Goal: Task Accomplishment & Management: Use online tool/utility

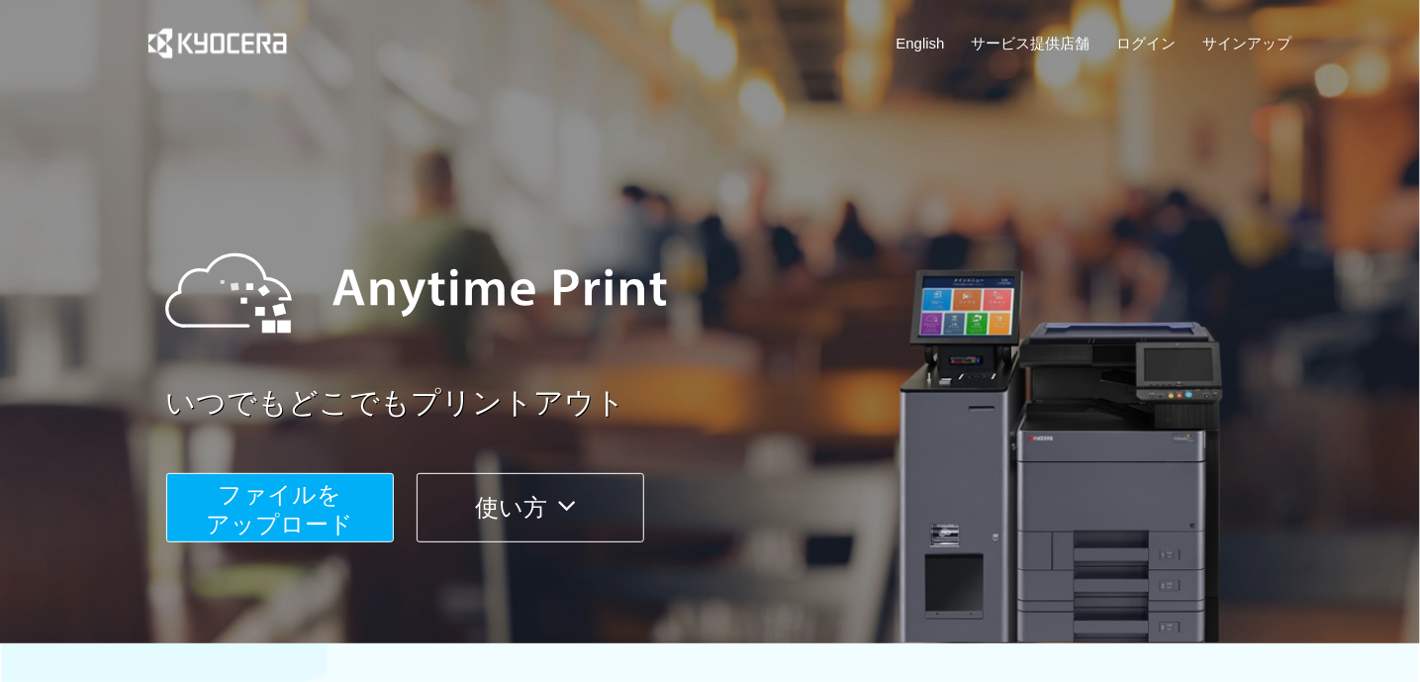
click at [328, 501] on span "ファイルを ​​アップロード" at bounding box center [279, 509] width 147 height 56
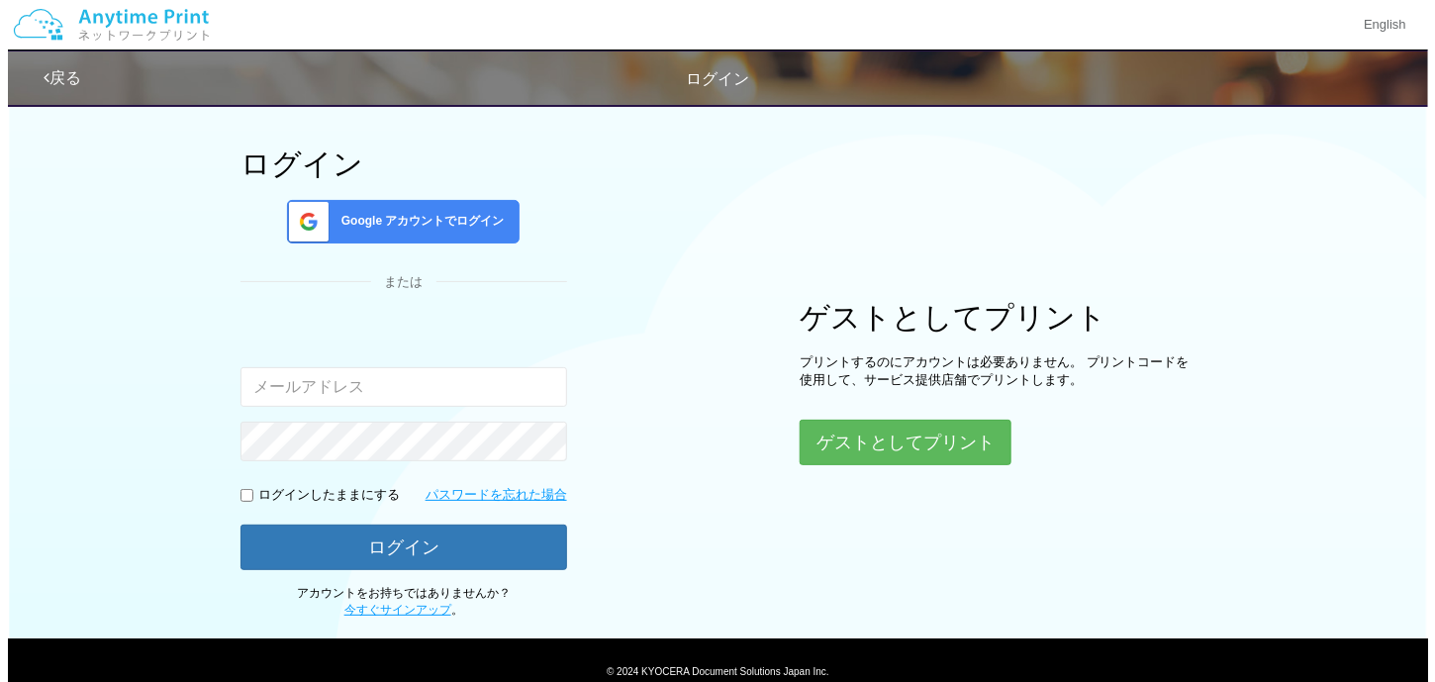
scroll to position [164, 0]
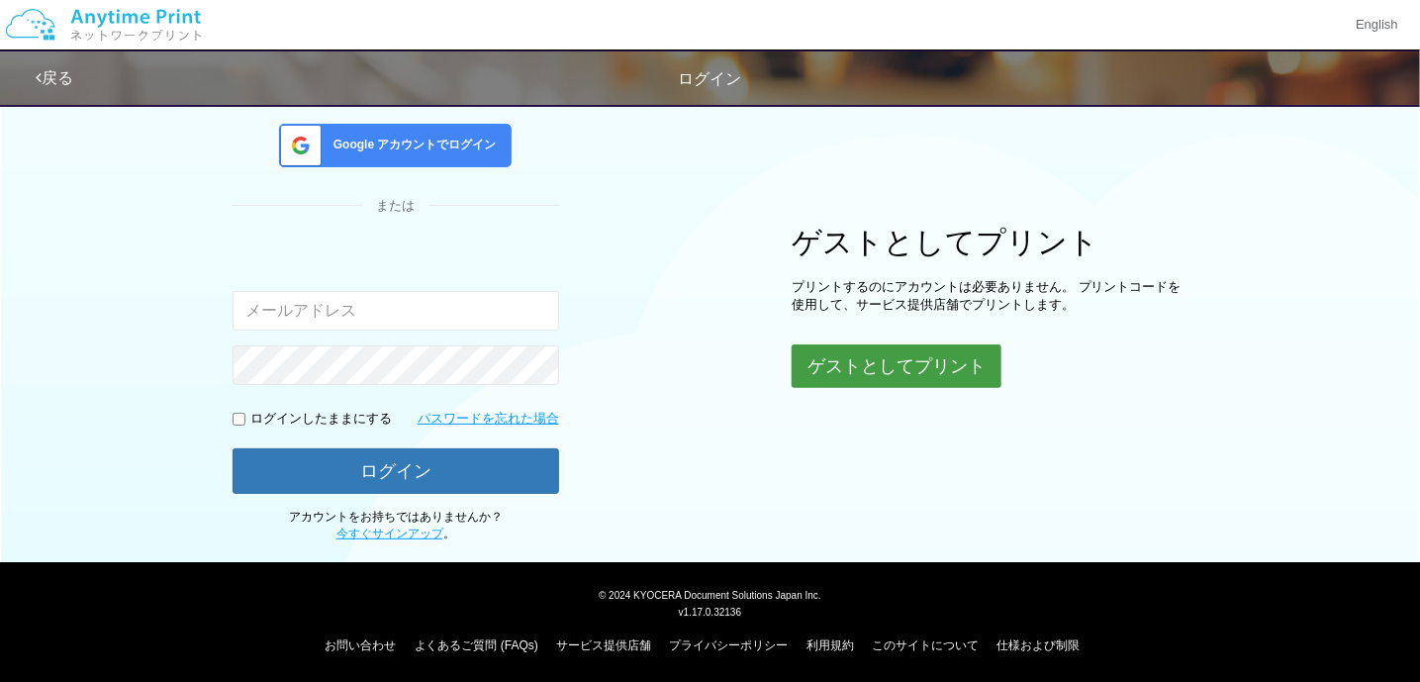
click at [852, 361] on button "ゲストとしてプリント" at bounding box center [897, 366] width 210 height 44
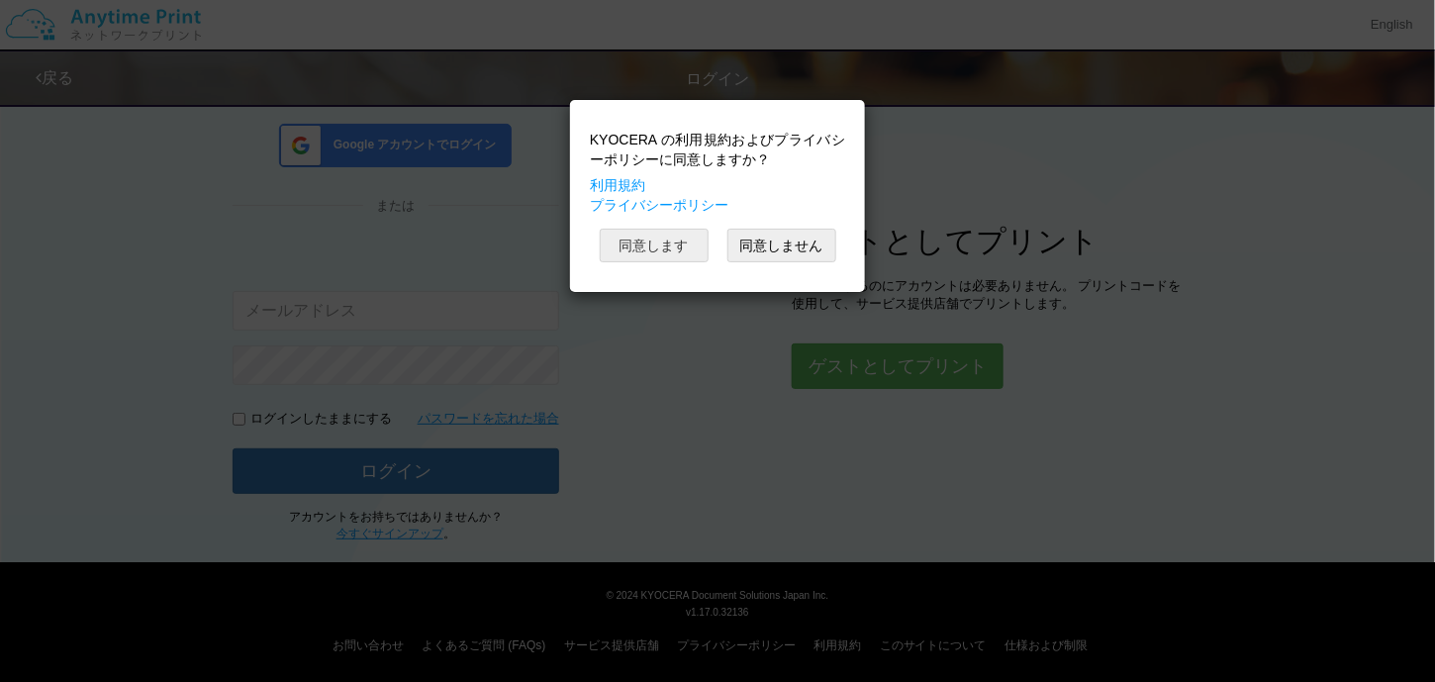
click at [655, 252] on button "同意します" at bounding box center [654, 246] width 109 height 34
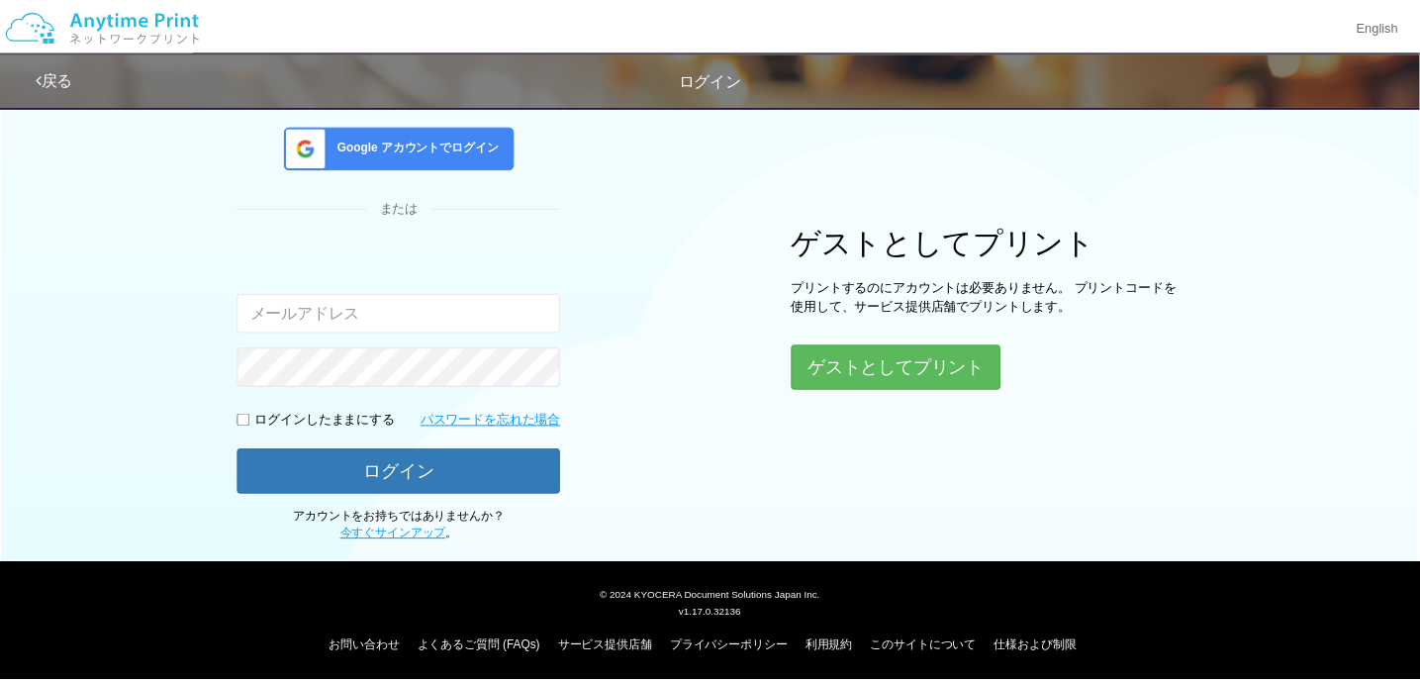
scroll to position [164, 0]
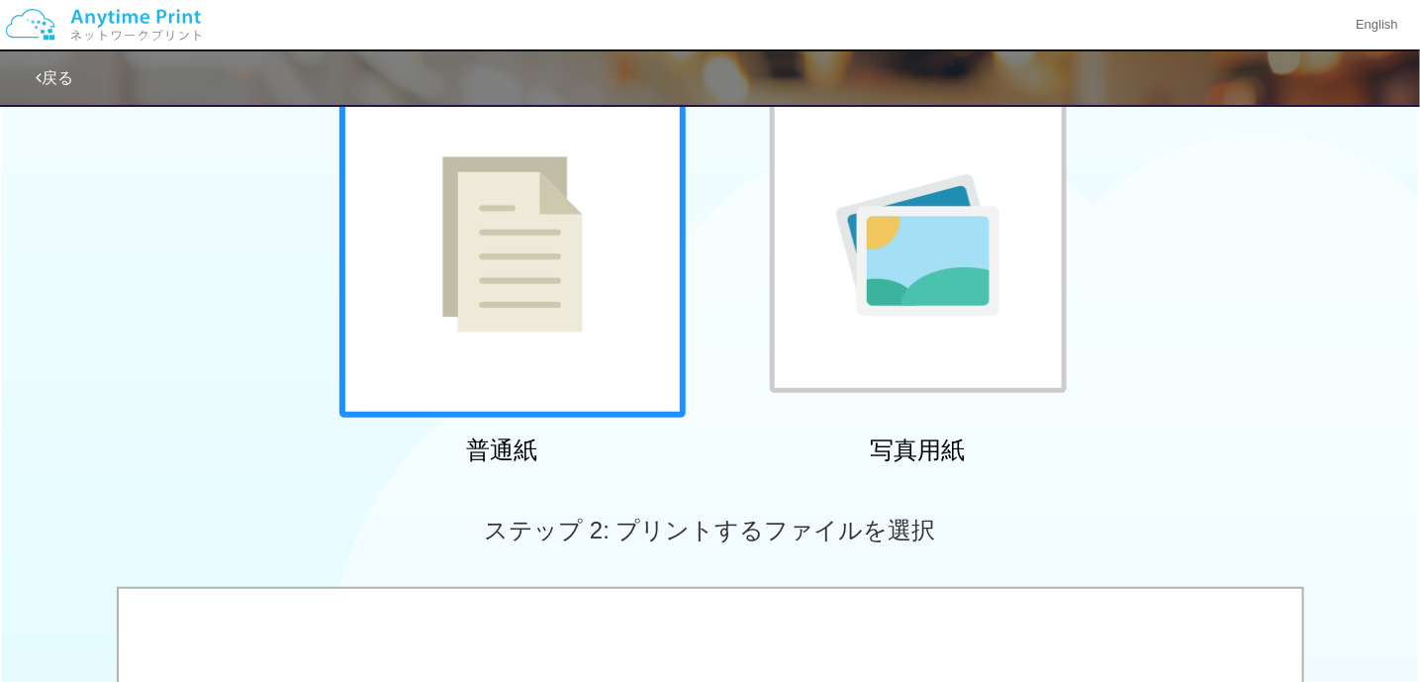
click at [647, 286] on div at bounding box center [513, 244] width 346 height 346
click at [528, 397] on div at bounding box center [513, 244] width 346 height 346
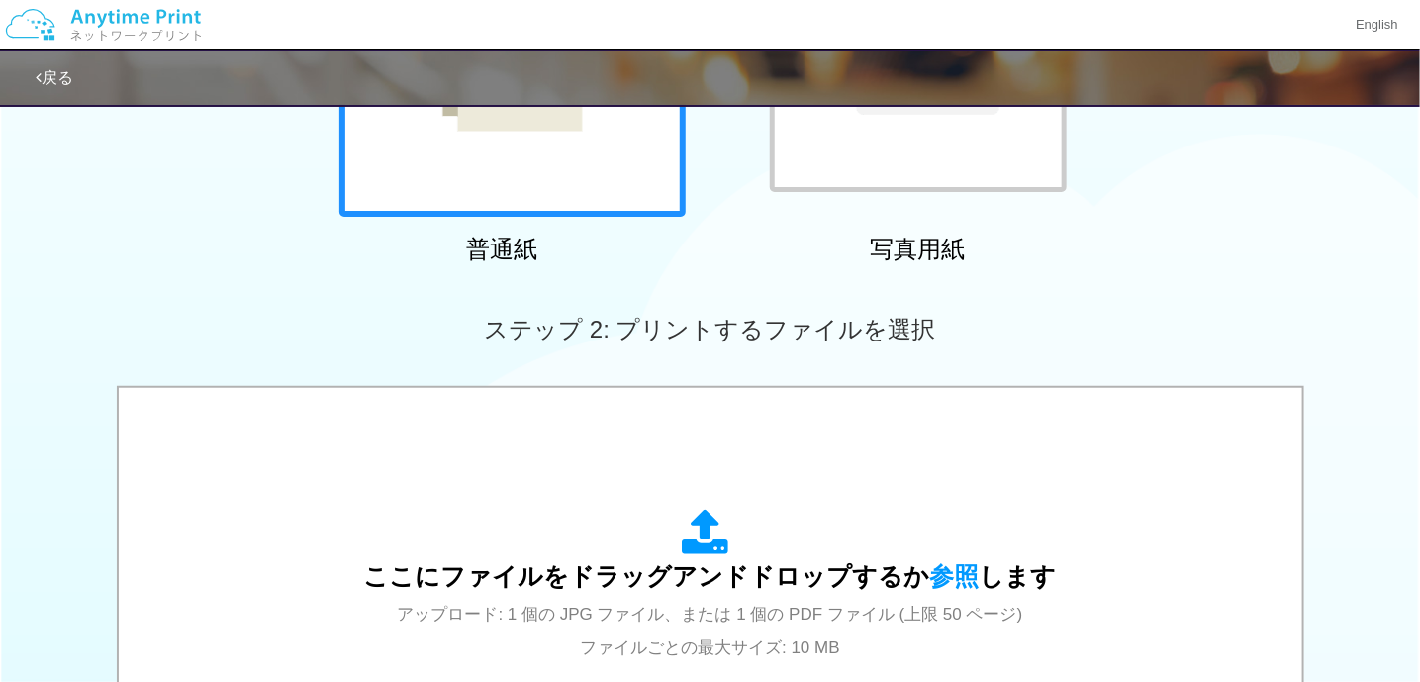
scroll to position [368, 0]
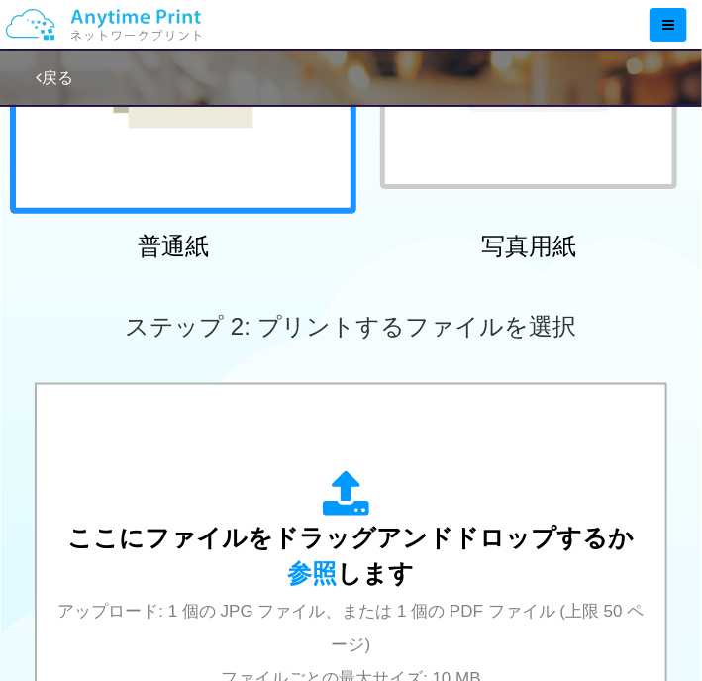
click at [289, 282] on div "ステップ 2: プリントするファイルを選択" at bounding box center [351, 326] width 702 height 113
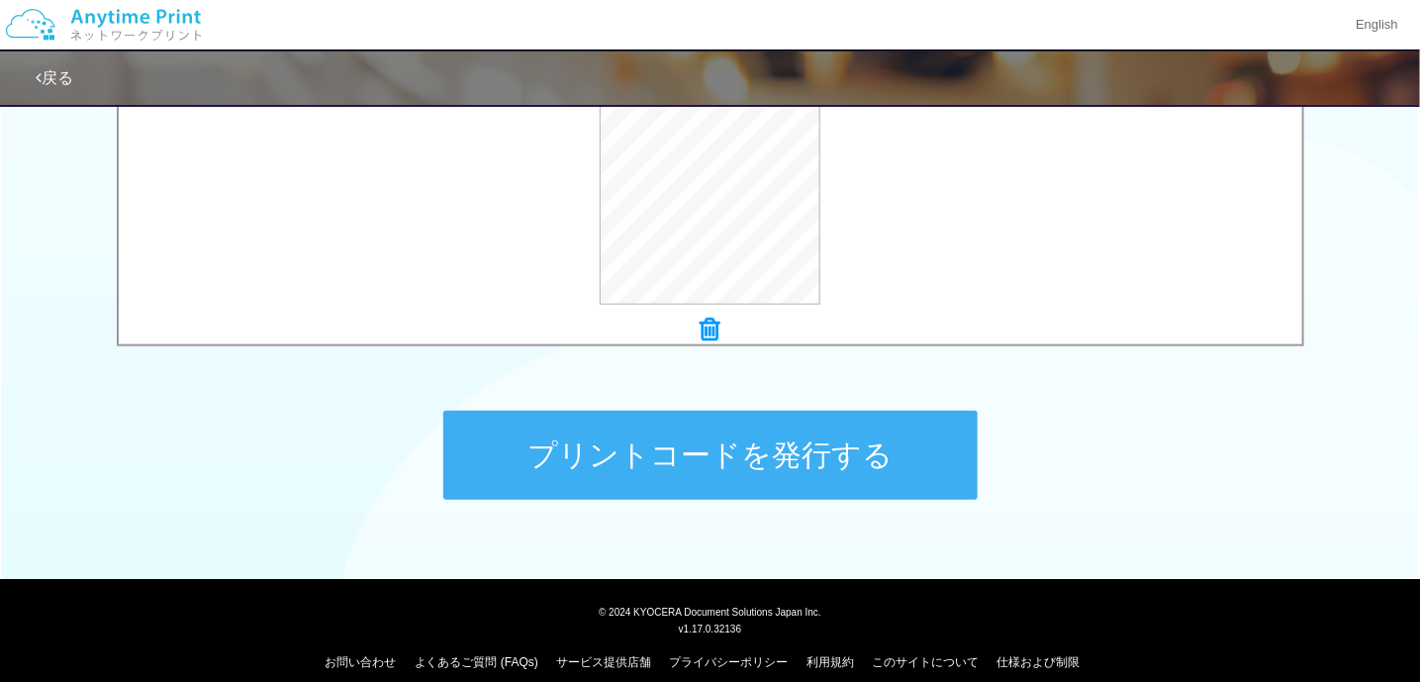
scroll to position [808, 0]
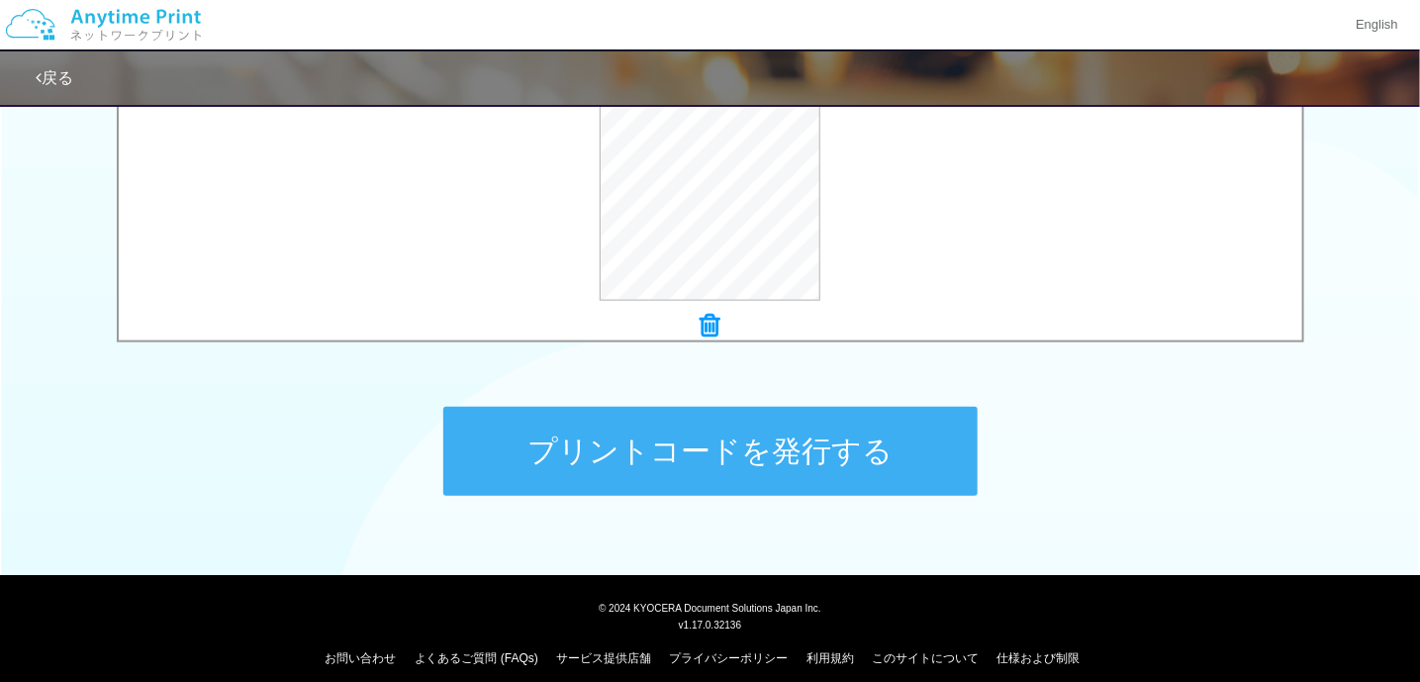
click at [882, 446] on button "プリントコードを発行する" at bounding box center [710, 451] width 535 height 89
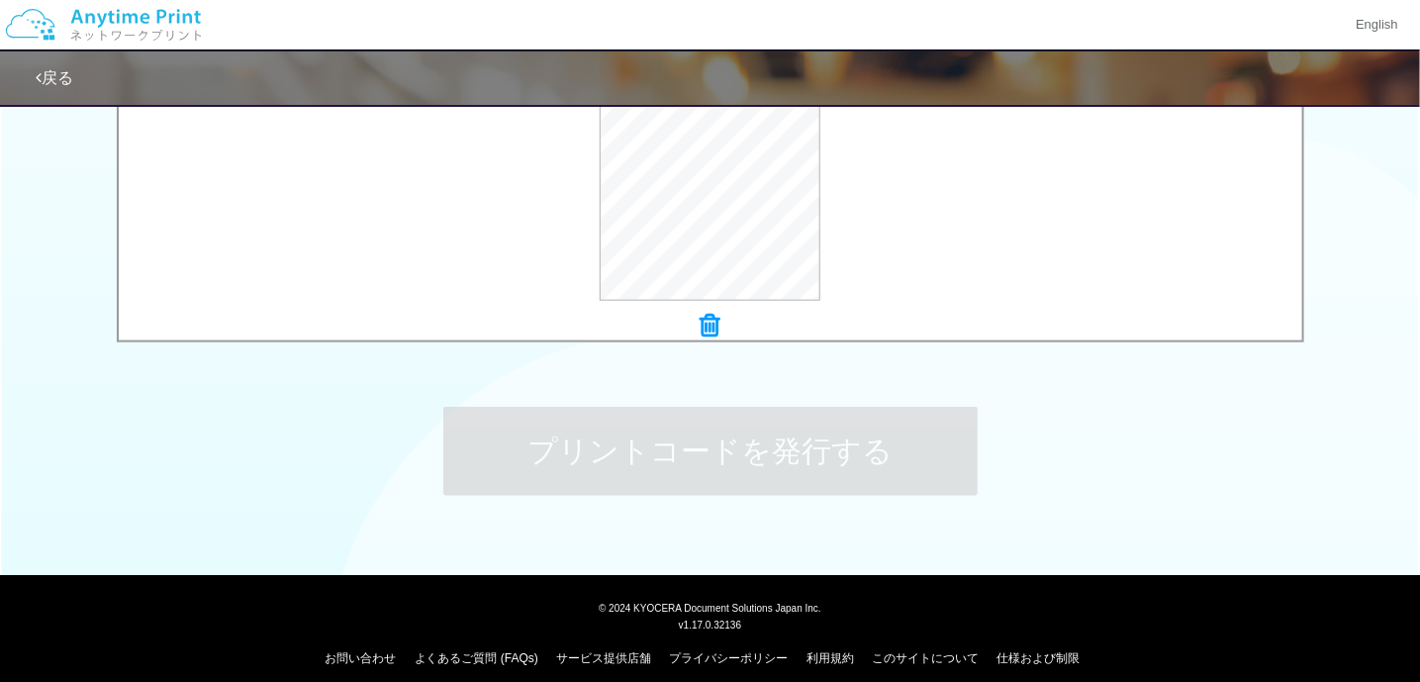
scroll to position [0, 0]
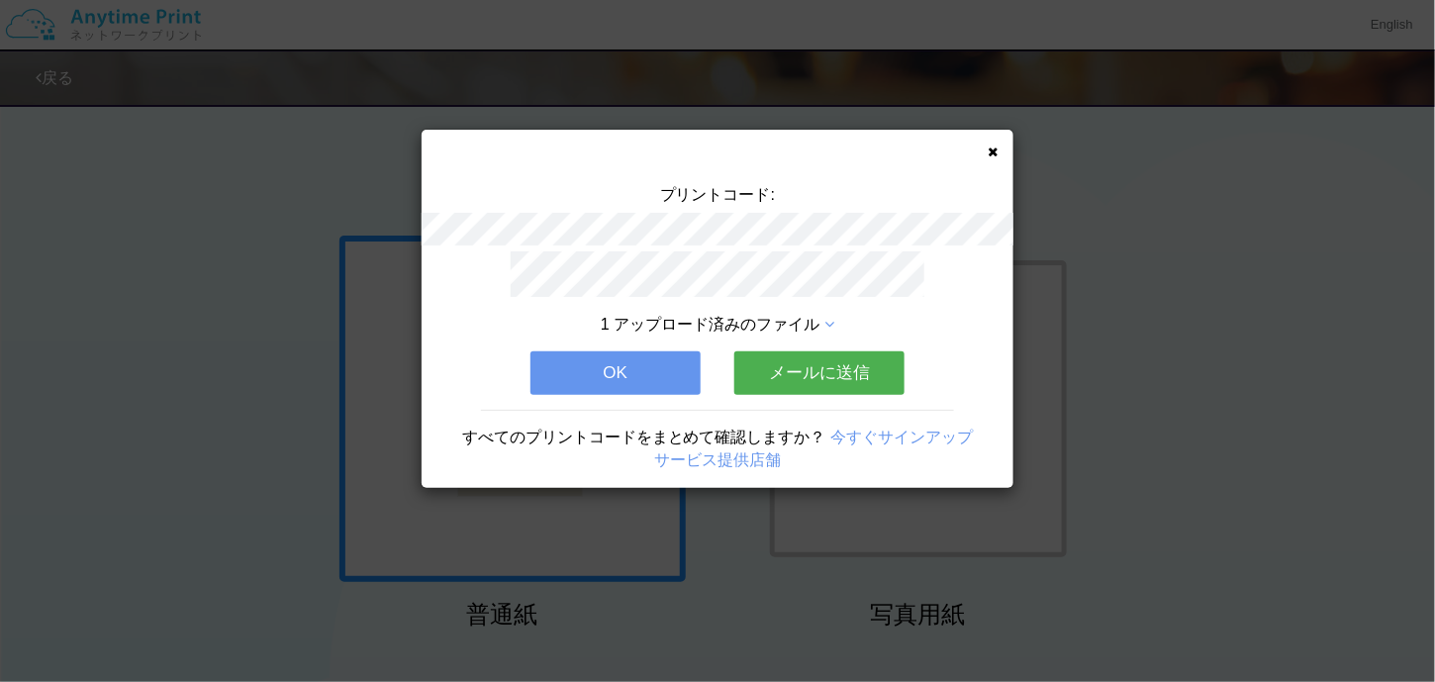
click at [861, 355] on button "メールに送信" at bounding box center [819, 373] width 170 height 44
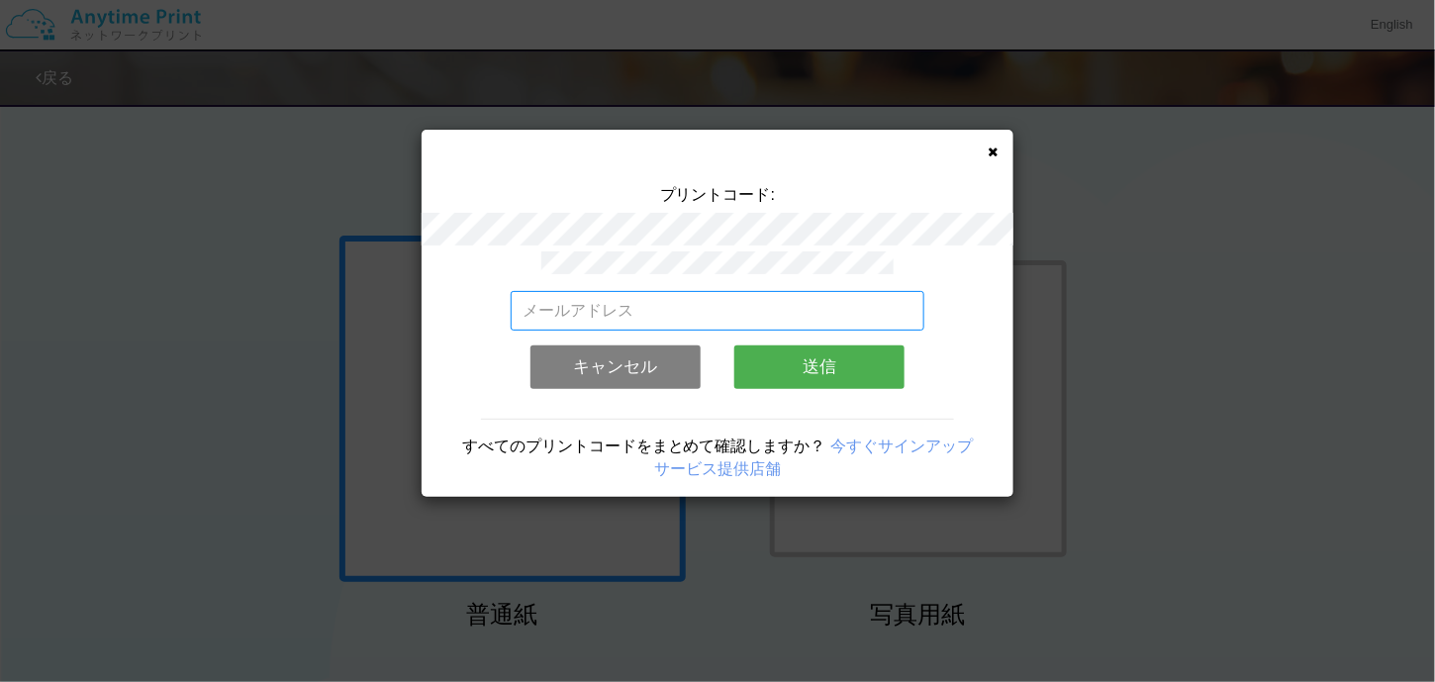
click at [736, 296] on input "email" at bounding box center [718, 311] width 415 height 40
type input "[EMAIL_ADDRESS][DOMAIN_NAME]"
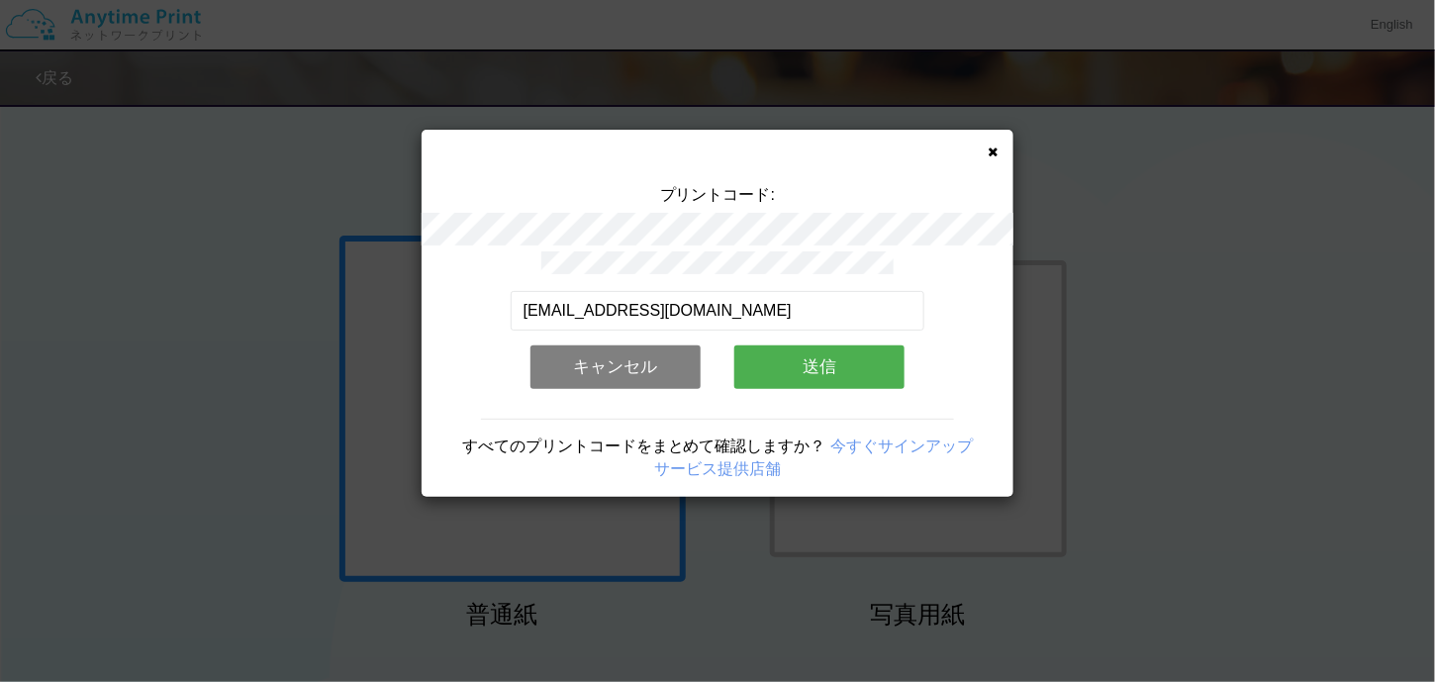
click at [770, 351] on button "送信" at bounding box center [819, 367] width 170 height 44
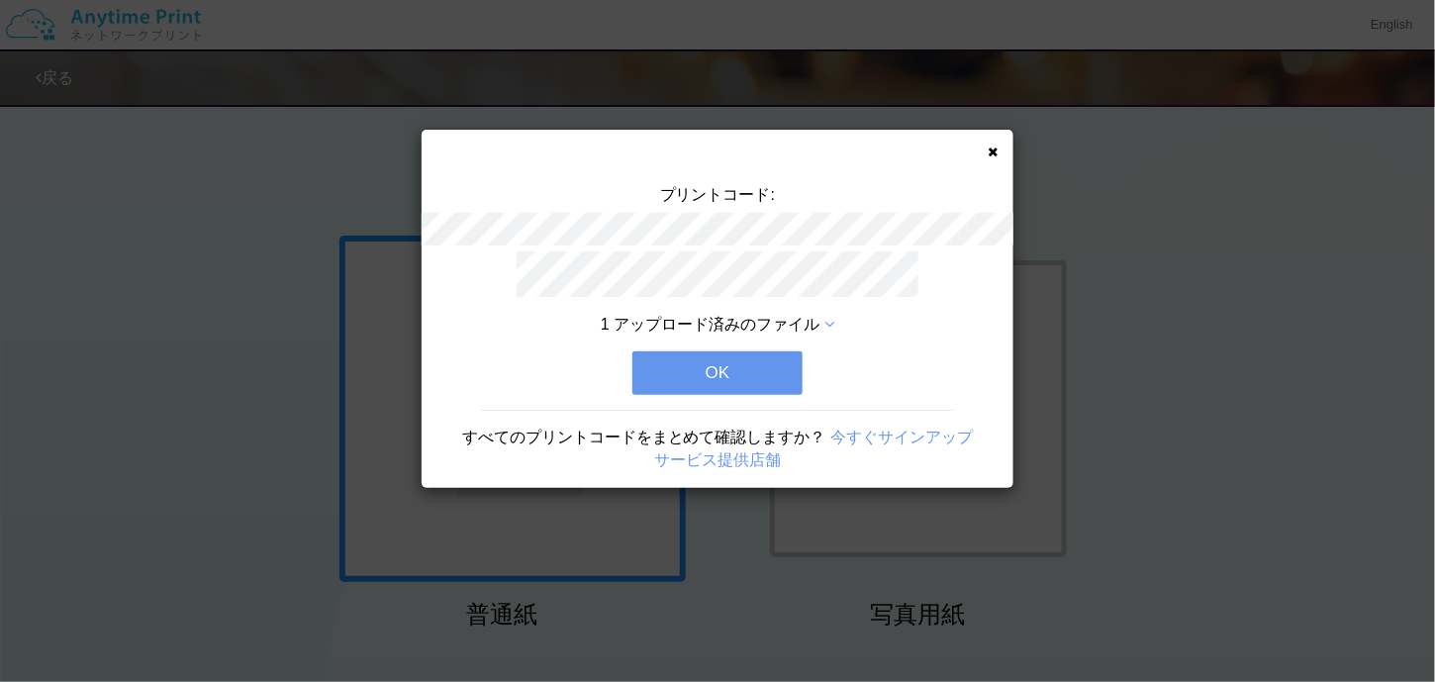
click at [770, 352] on button "OK" at bounding box center [718, 373] width 170 height 44
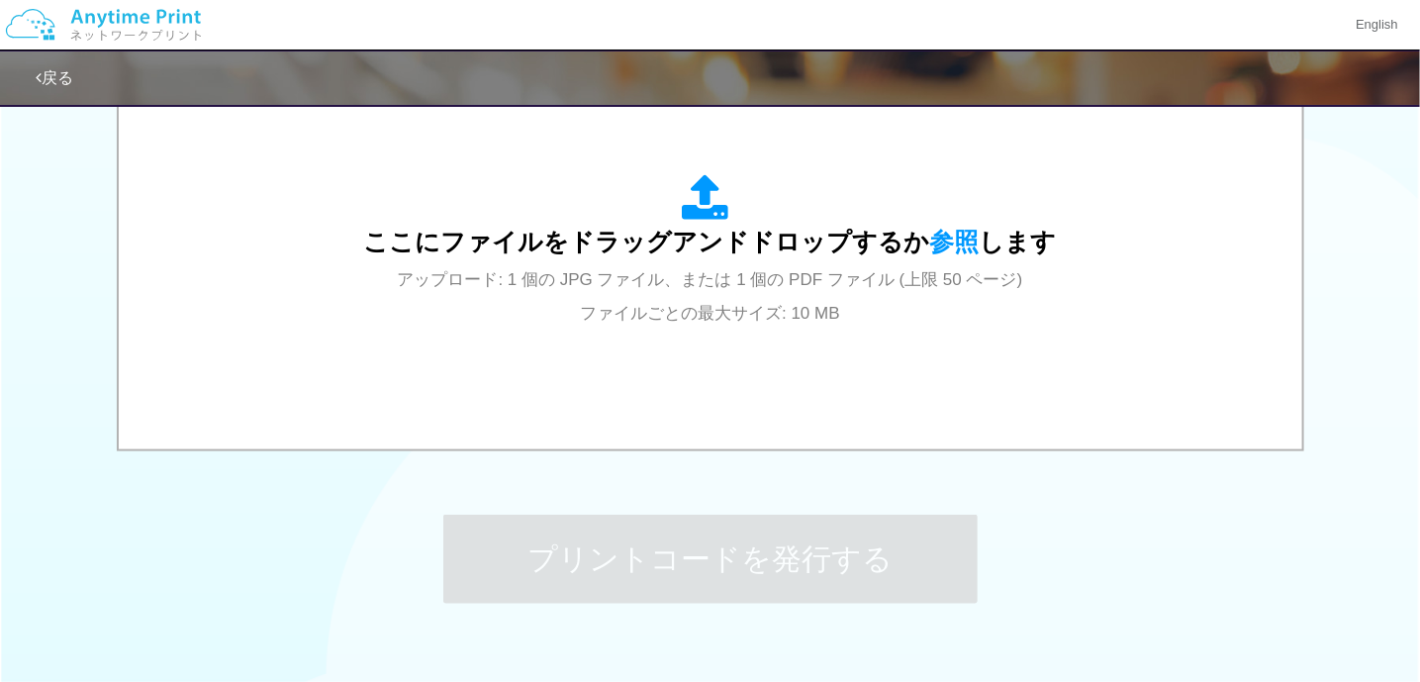
scroll to position [823, 0]
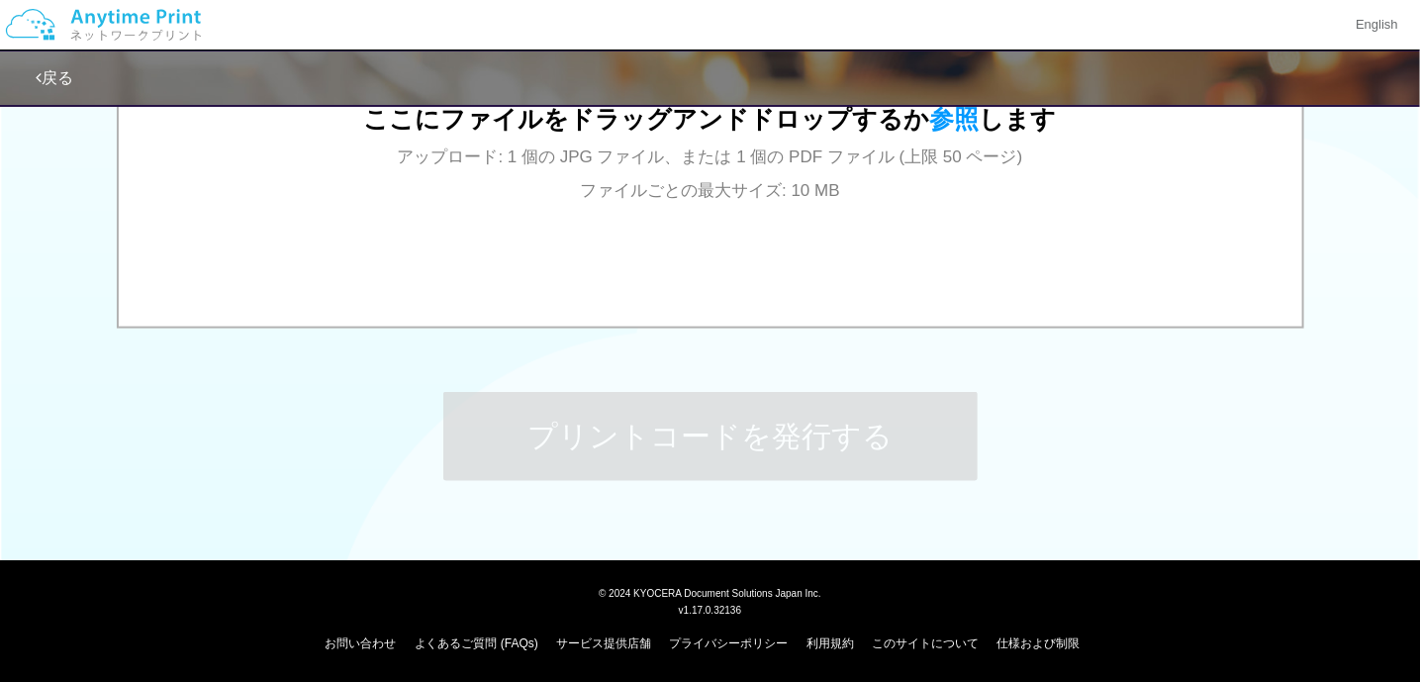
click at [63, 77] on link "戻る" at bounding box center [55, 77] width 38 height 17
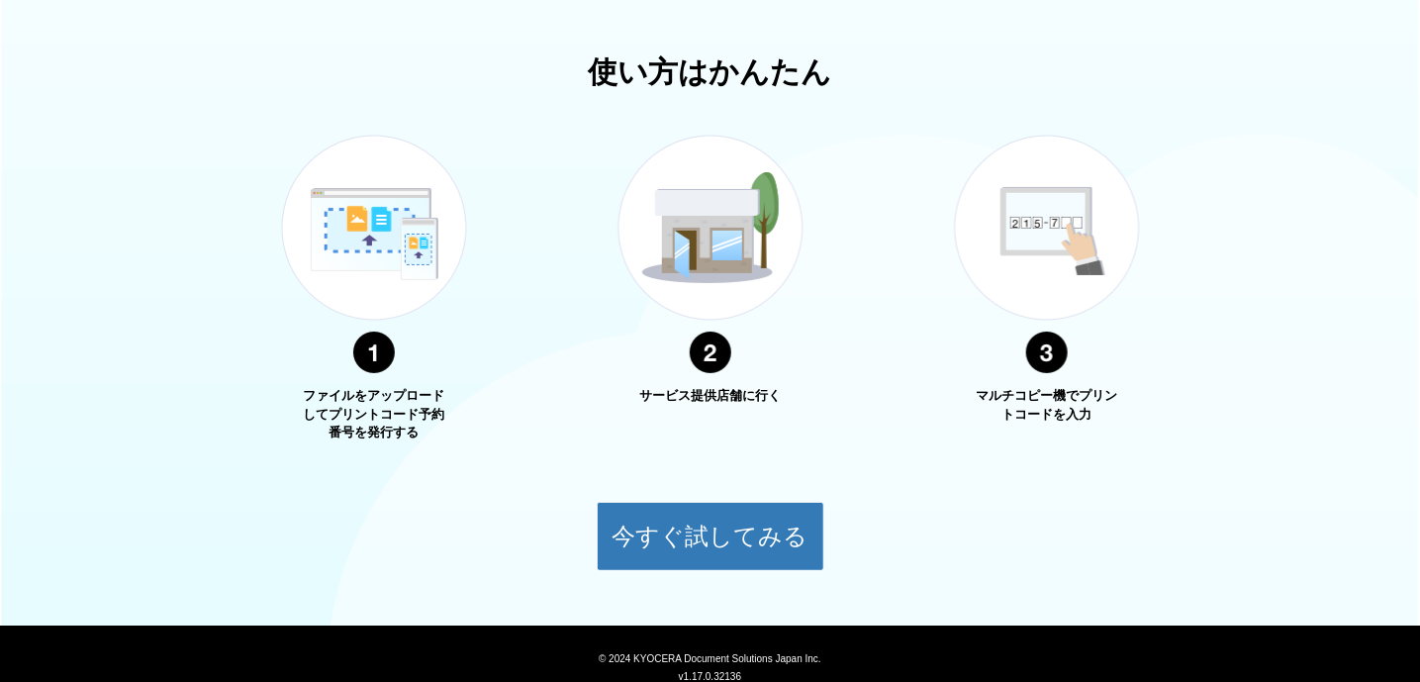
scroll to position [658, 0]
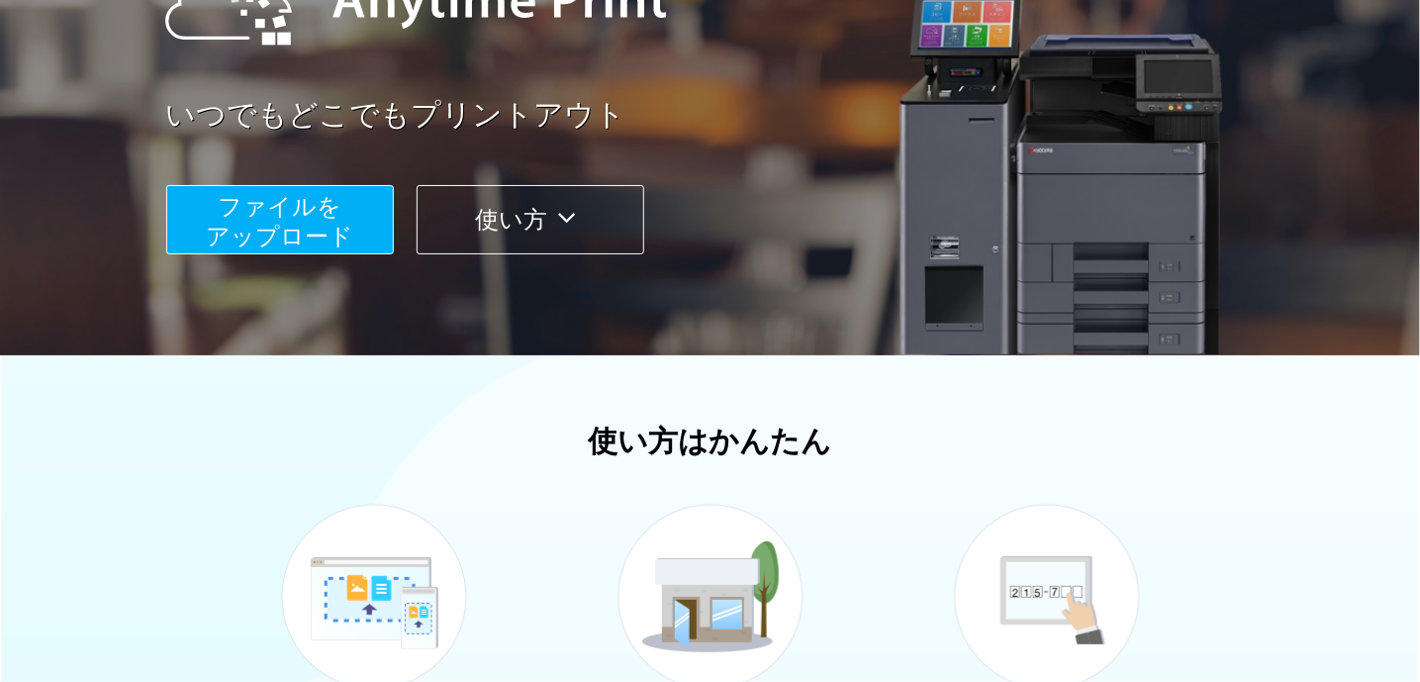
click at [558, 237] on button "使い方" at bounding box center [531, 219] width 228 height 69
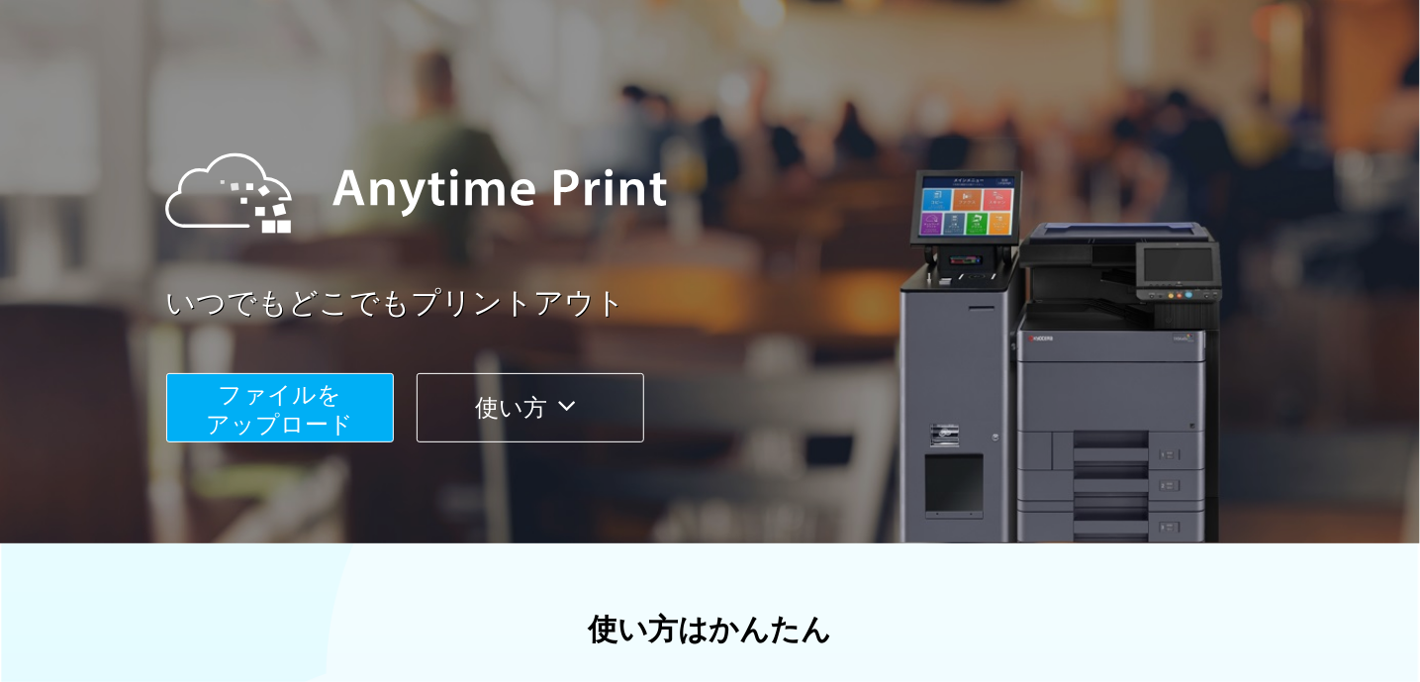
scroll to position [101, 0]
